Goal: Task Accomplishment & Management: Use online tool/utility

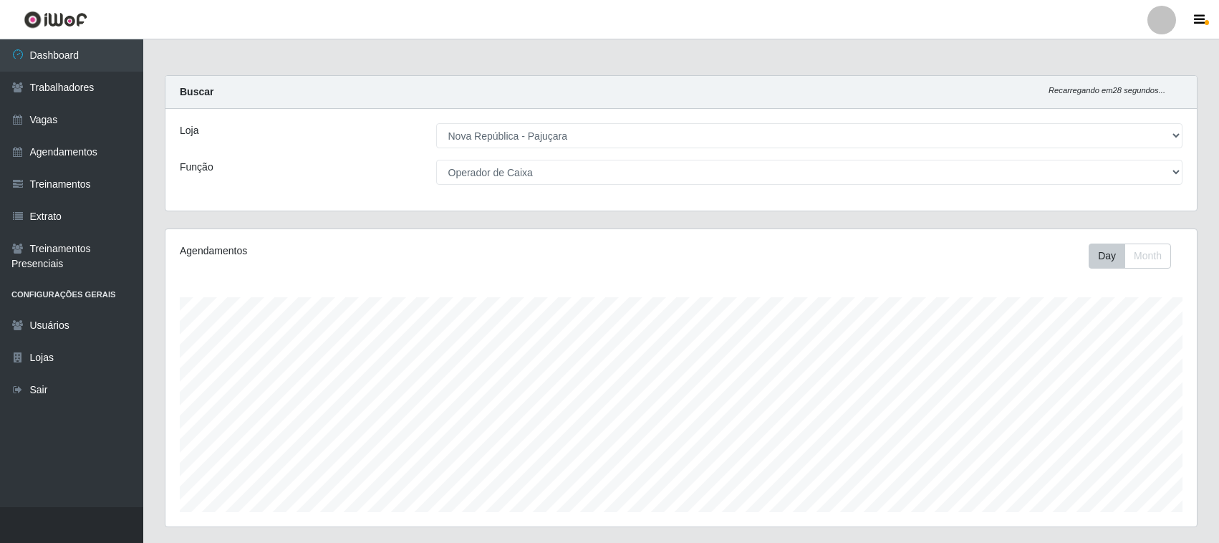
select select "65"
select select "22"
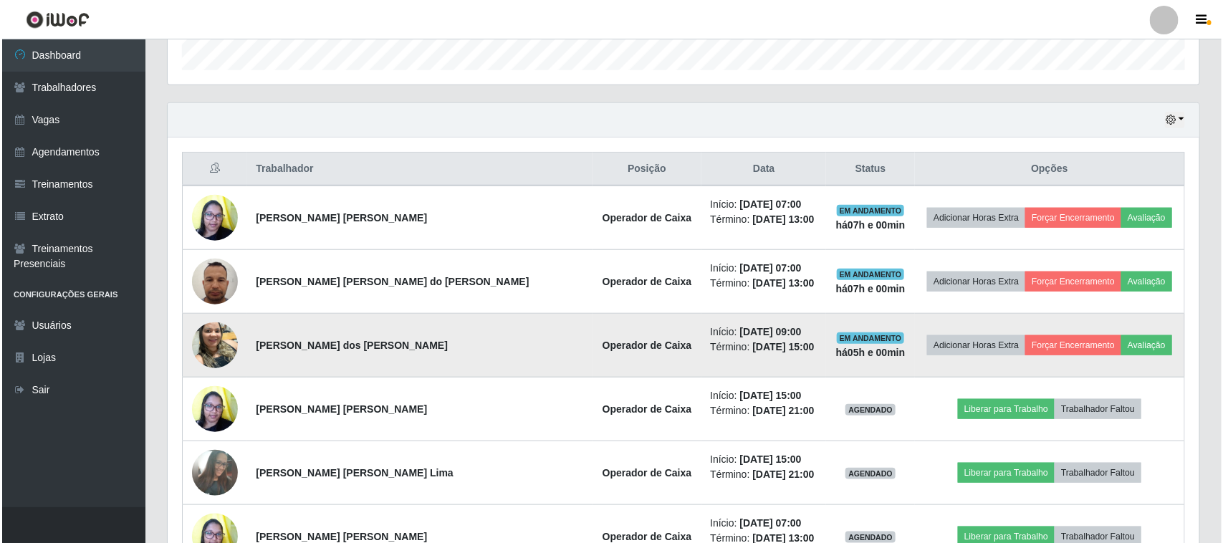
scroll to position [473, 0]
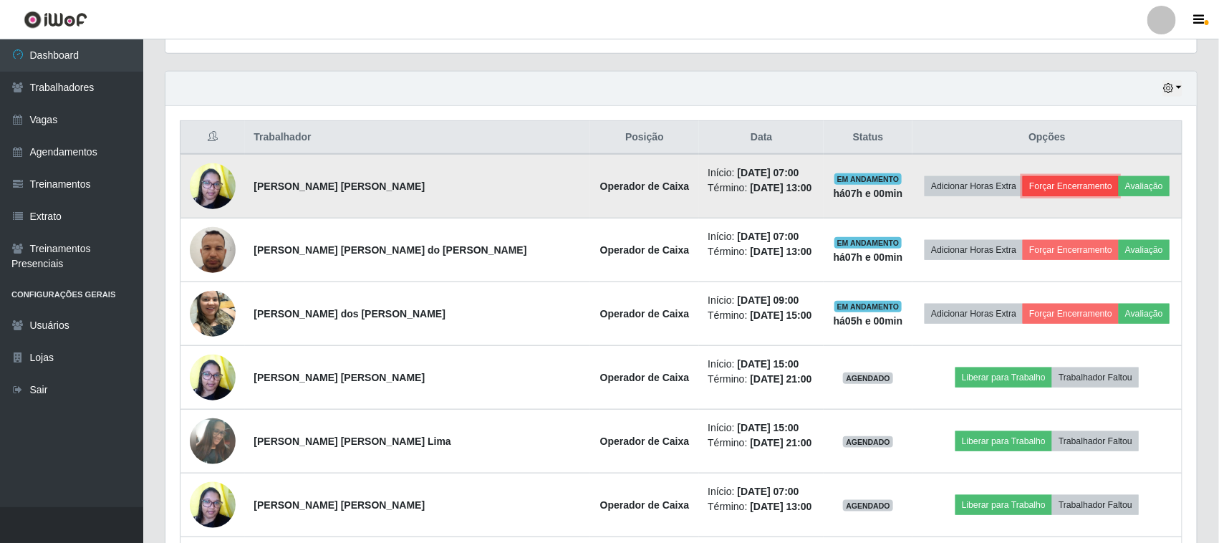
click at [1023, 186] on button "Forçar Encerramento" at bounding box center [1071, 186] width 96 height 20
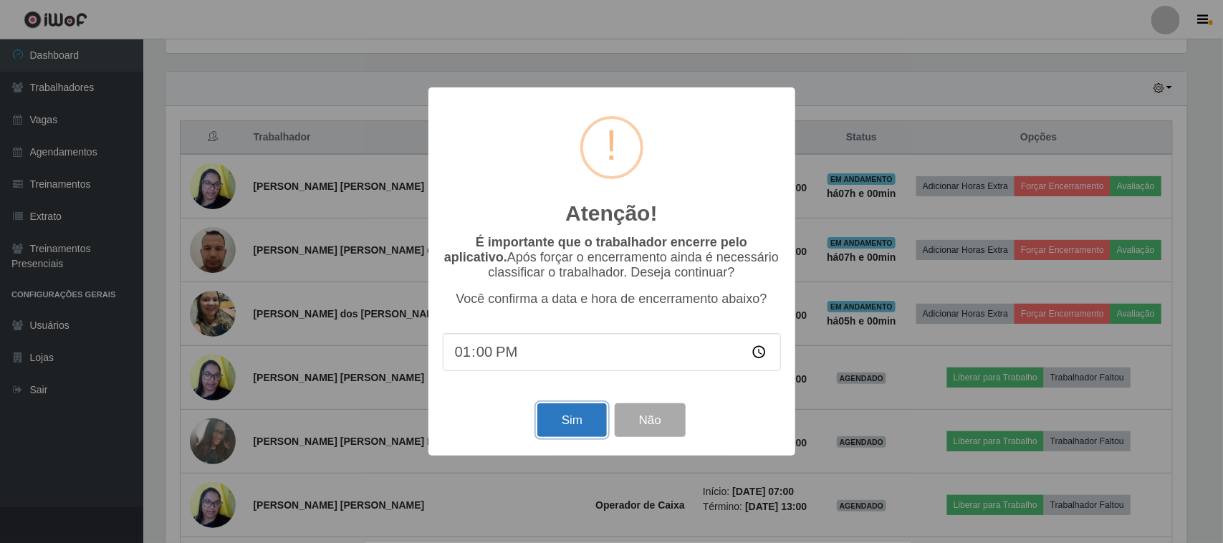
click at [580, 430] on button "Sim" at bounding box center [571, 420] width 69 height 34
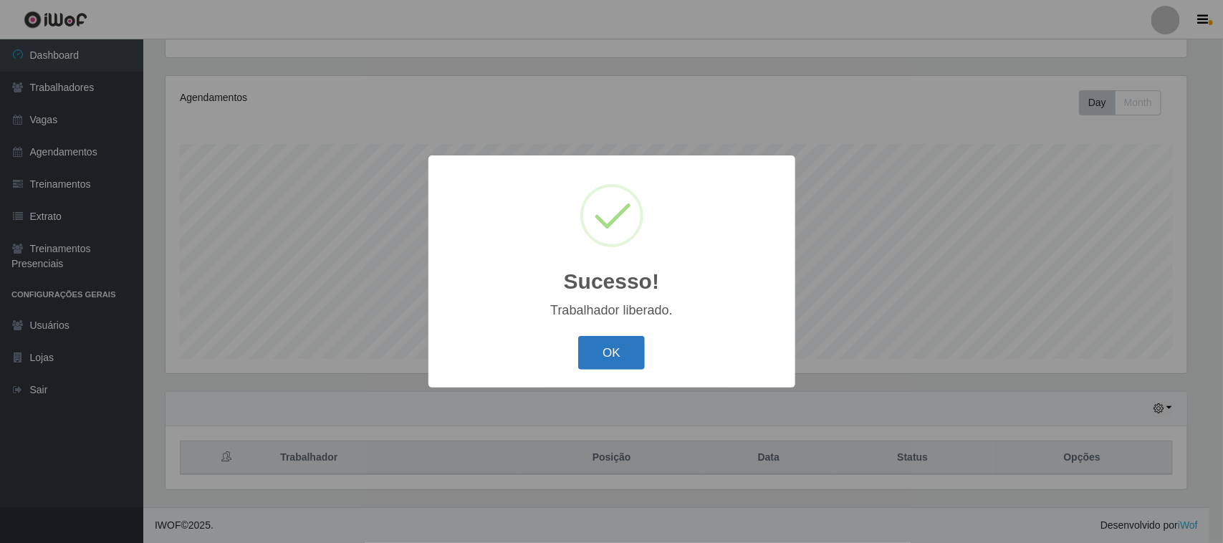
click at [617, 349] on button "OK" at bounding box center [611, 353] width 67 height 34
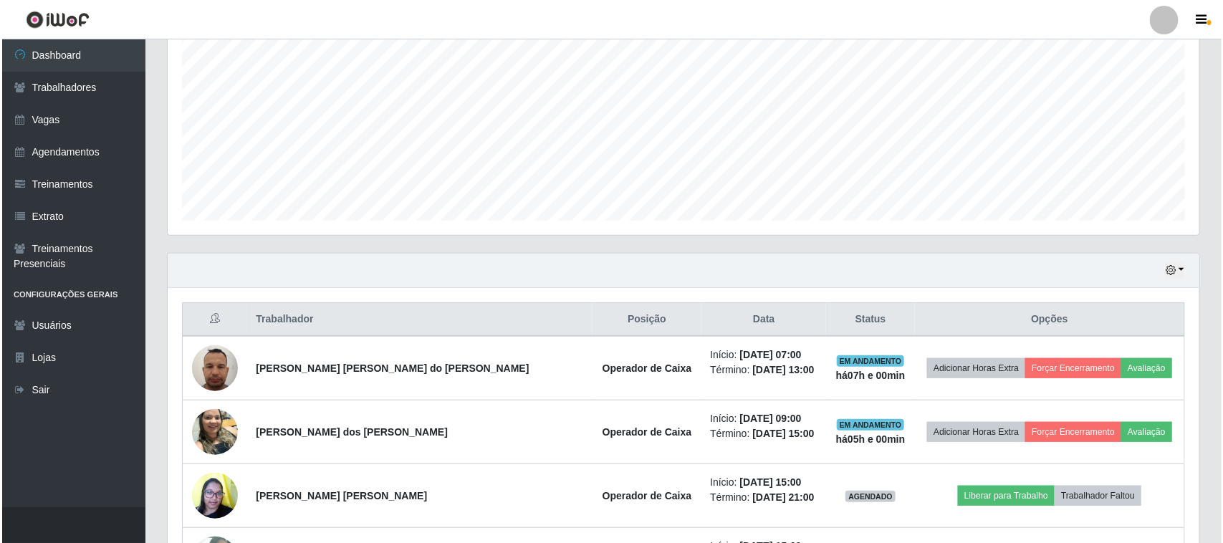
scroll to position [334, 0]
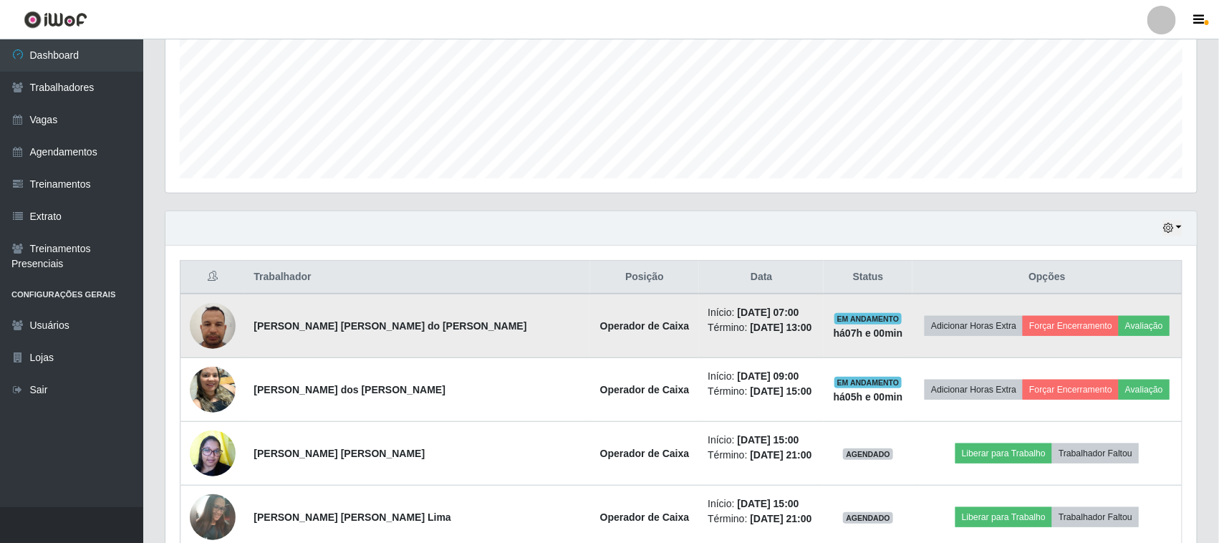
click at [1036, 341] on td "Adicionar Horas Extra Forçar Encerramento Avaliação" at bounding box center [1047, 326] width 269 height 64
click at [1037, 339] on td "Adicionar Horas Extra Forçar Encerramento Avaliação" at bounding box center [1047, 326] width 269 height 64
click at [1053, 323] on button "Forçar Encerramento" at bounding box center [1071, 326] width 96 height 20
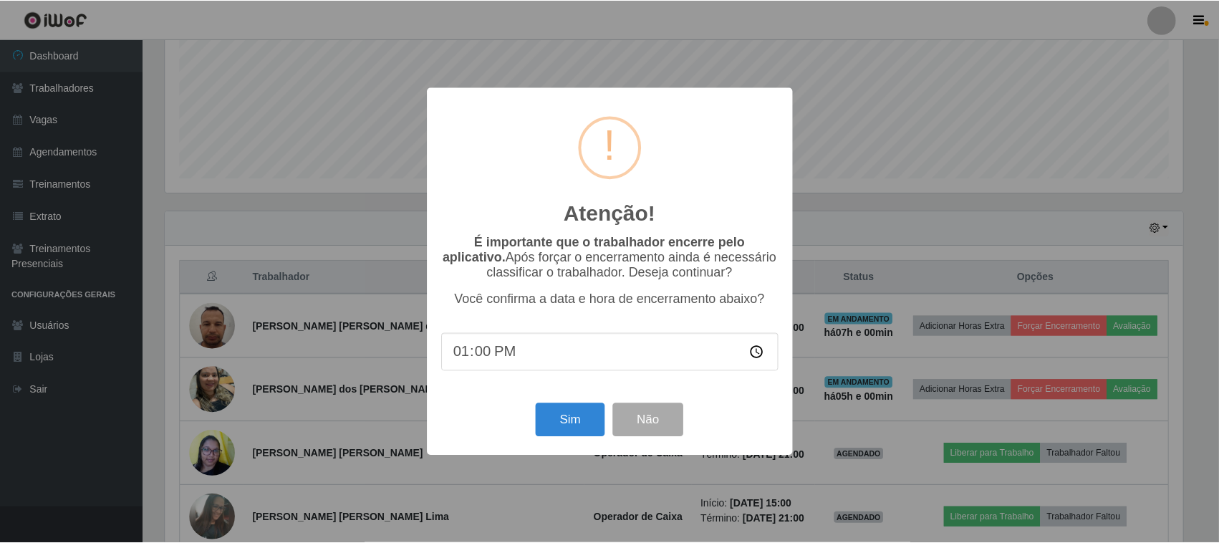
scroll to position [298, 1021]
click at [598, 426] on button "Sim" at bounding box center [571, 420] width 69 height 34
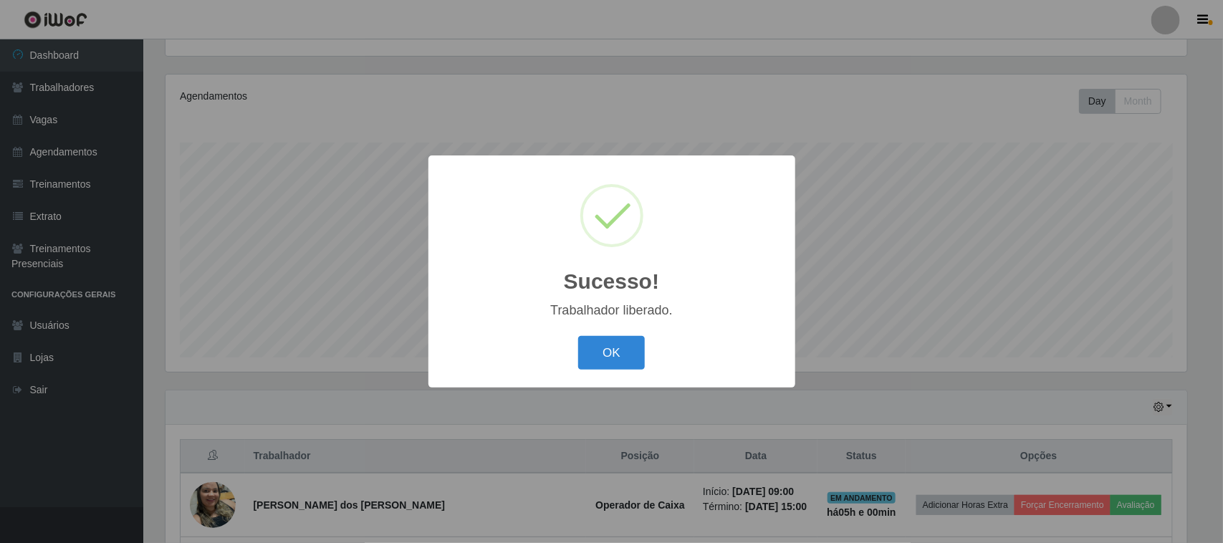
click at [625, 358] on button "OK" at bounding box center [611, 353] width 67 height 34
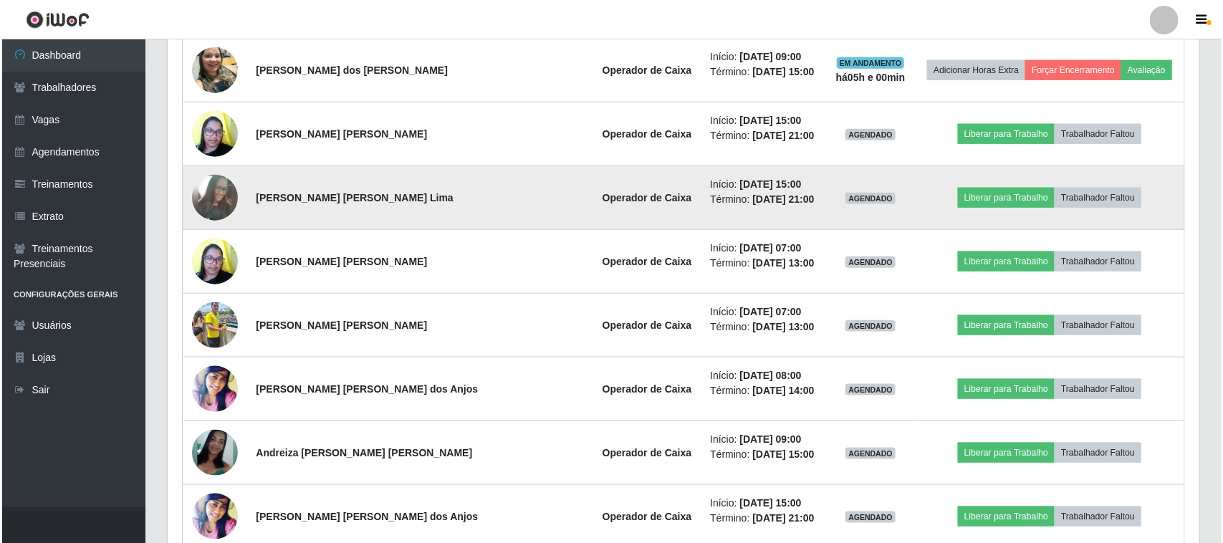
scroll to position [602, 0]
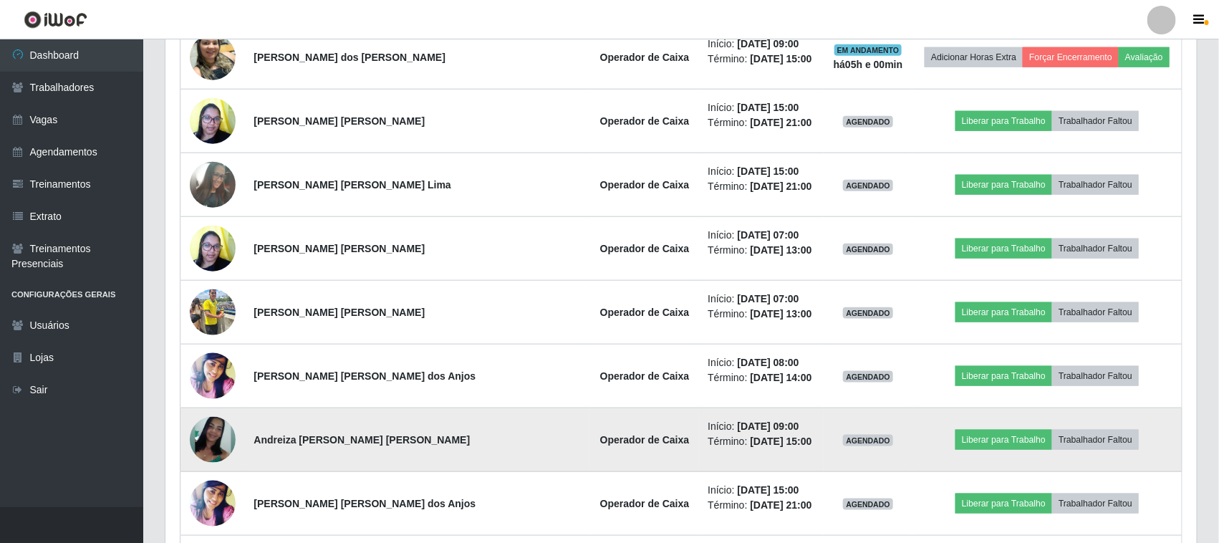
click at [201, 430] on img at bounding box center [213, 440] width 46 height 46
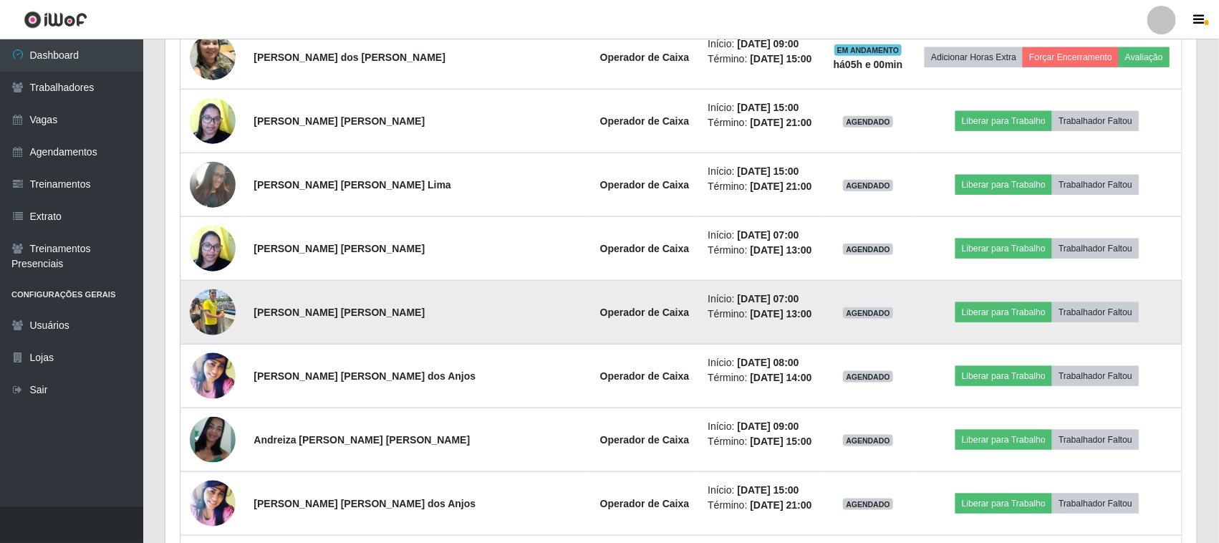
scroll to position [0, 0]
